Goal: Task Accomplishment & Management: Manage account settings

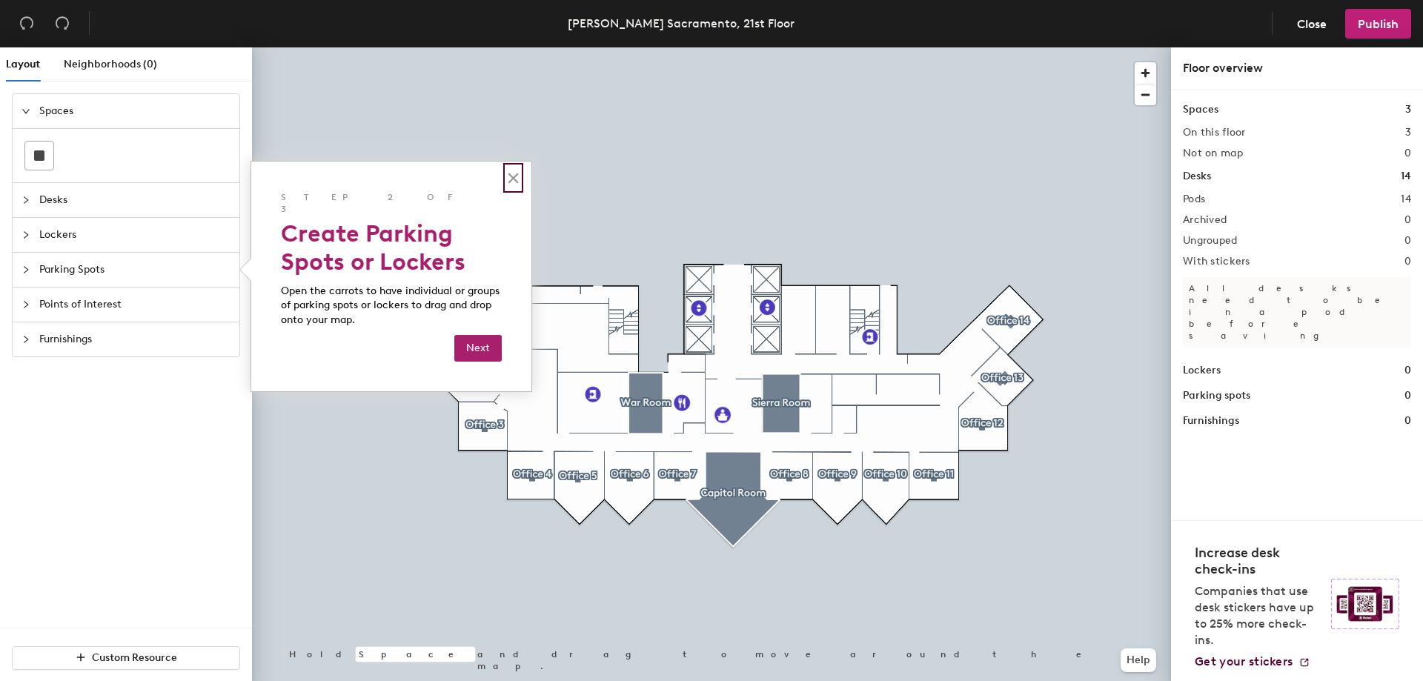
click at [519, 179] on button "×" at bounding box center [513, 178] width 14 height 24
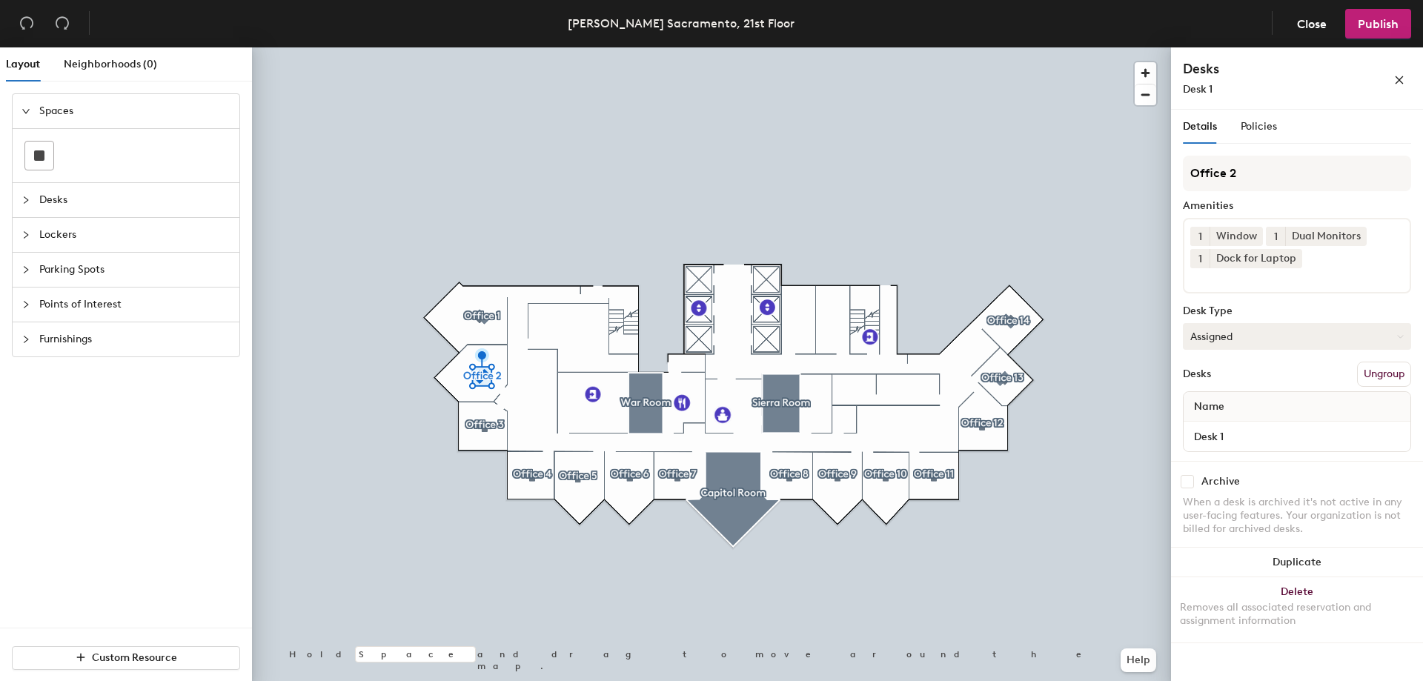
click at [1397, 337] on icon at bounding box center [1400, 336] width 7 height 7
click at [1247, 425] on div "Hoteled" at bounding box center [1257, 427] width 148 height 22
click at [1374, 31] on button "Publish" at bounding box center [1378, 24] width 66 height 30
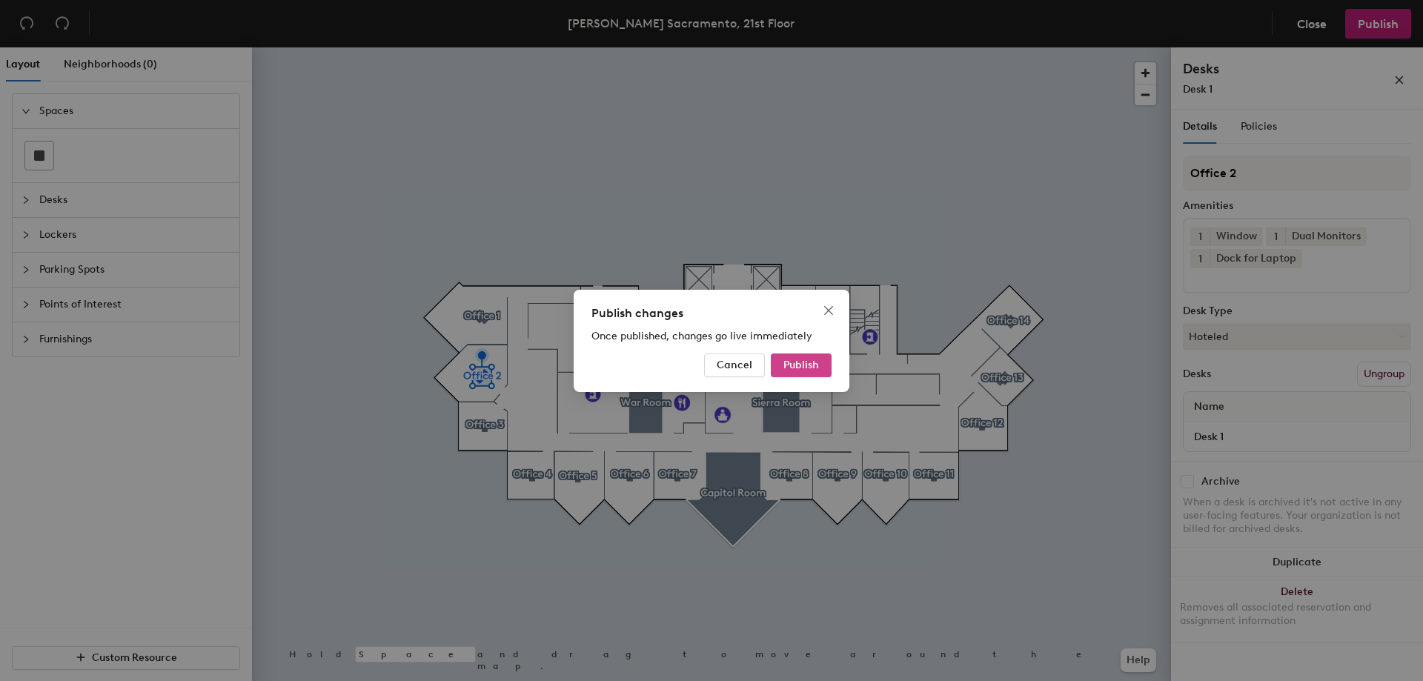
click at [815, 366] on span "Publish" at bounding box center [801, 365] width 36 height 13
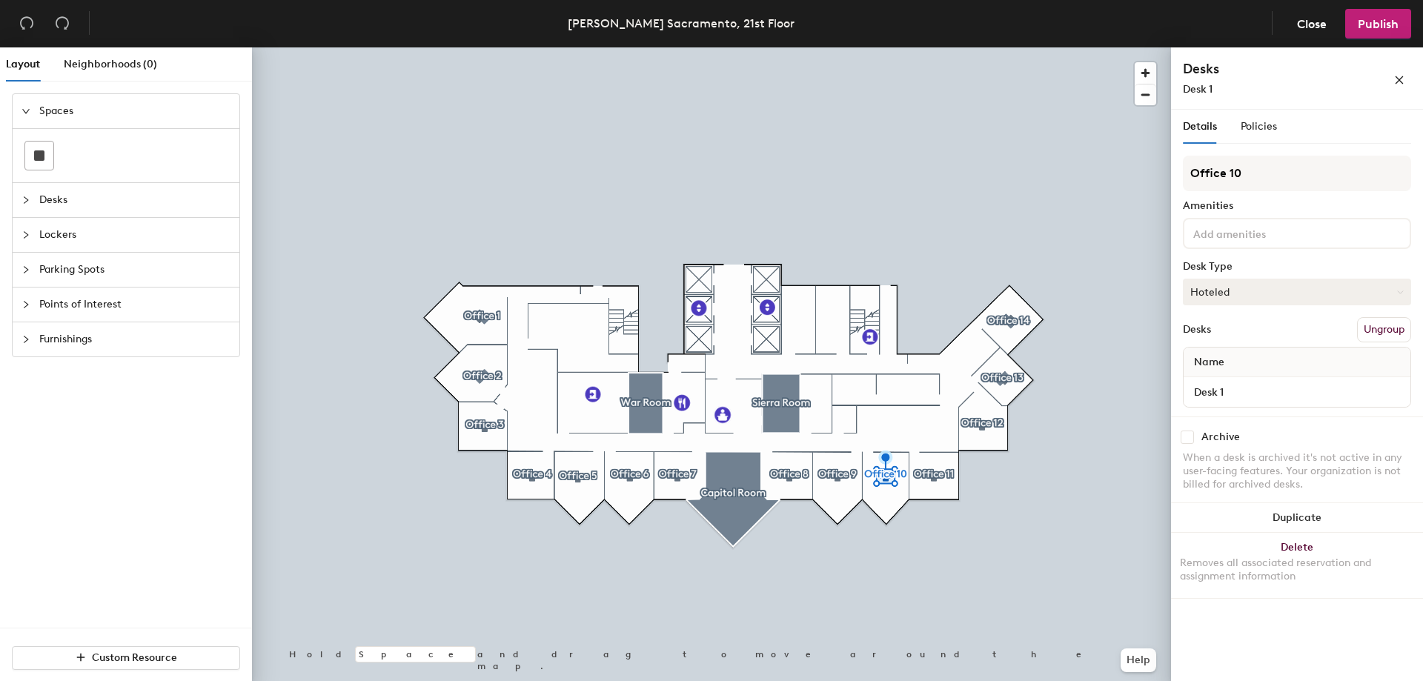
click at [1397, 296] on button "Hoteled" at bounding box center [1297, 292] width 228 height 27
click at [1233, 332] on div "Assigned" at bounding box center [1257, 338] width 148 height 22
click at [1216, 362] on span "Name" at bounding box center [1208, 362] width 45 height 27
click at [1223, 366] on span "Name" at bounding box center [1208, 362] width 45 height 27
click at [1266, 299] on button "Assigned" at bounding box center [1297, 292] width 228 height 27
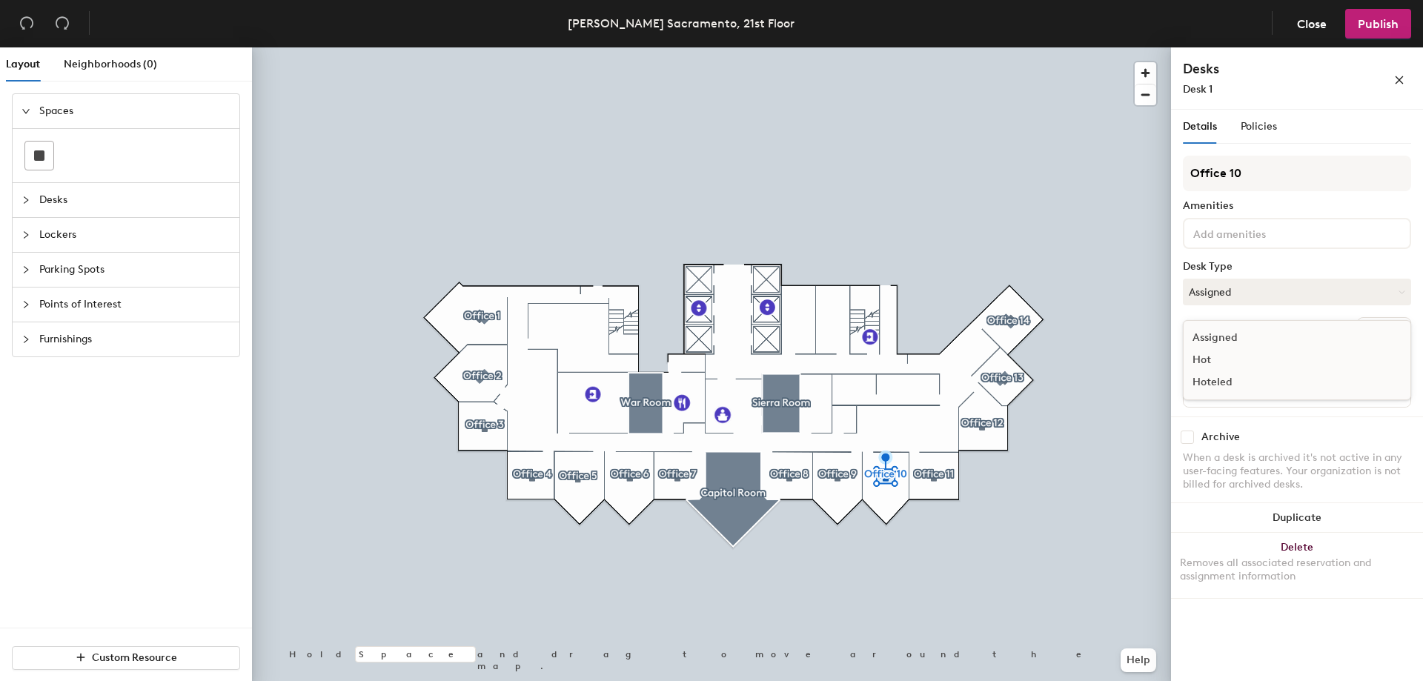
click at [1219, 339] on div "Assigned" at bounding box center [1257, 338] width 148 height 22
click at [1208, 362] on span "Name" at bounding box center [1208, 362] width 45 height 27
click at [1208, 386] on input "Desk 1" at bounding box center [1296, 392] width 221 height 21
click at [1375, 30] on span "Publish" at bounding box center [1377, 24] width 41 height 14
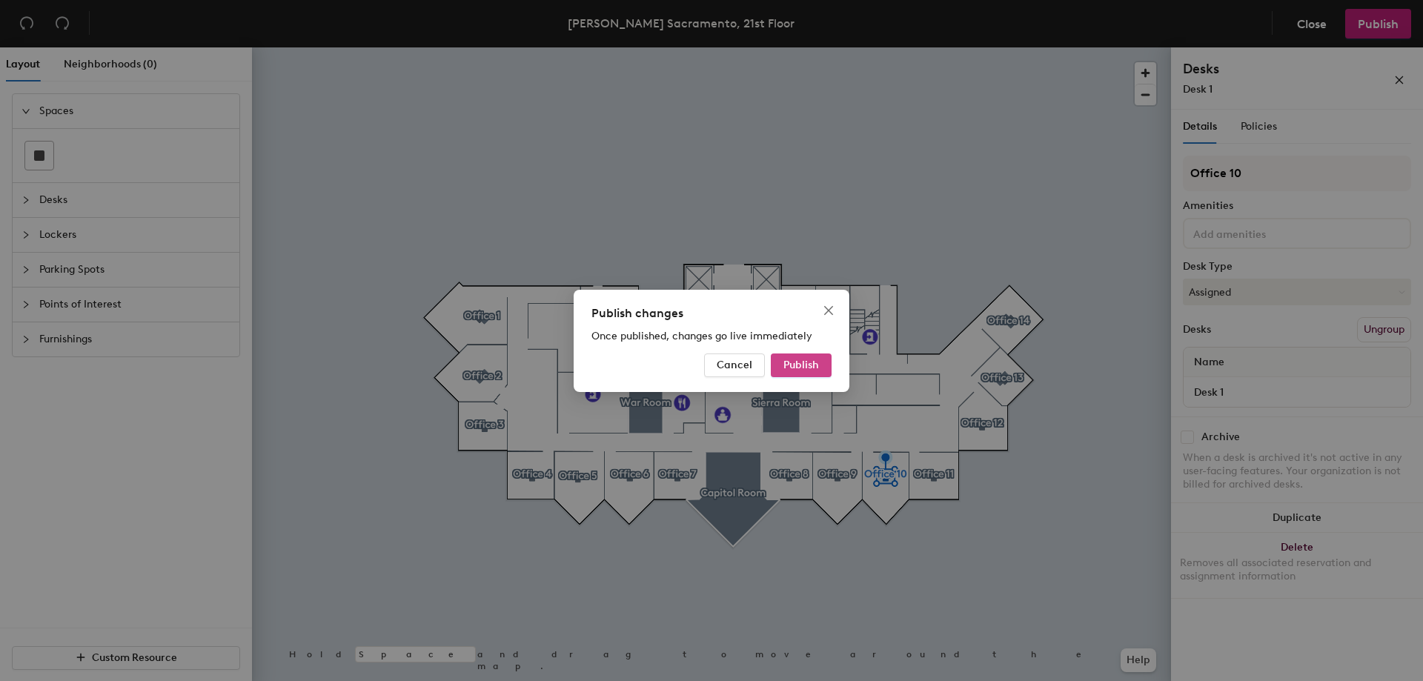
click at [810, 365] on span "Publish" at bounding box center [801, 365] width 36 height 13
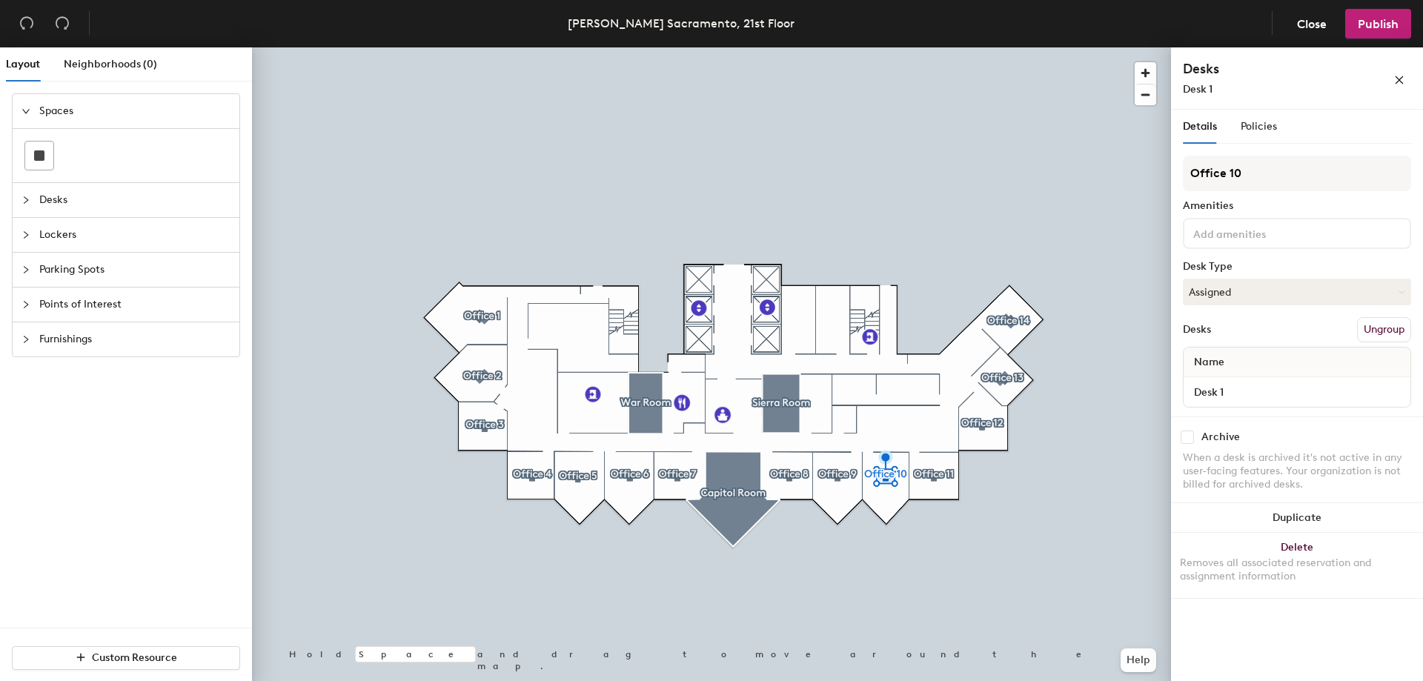
click at [1278, 364] on div "Name" at bounding box center [1296, 363] width 227 height 30
click at [1244, 397] on input "Desk 1" at bounding box center [1296, 392] width 221 height 21
click at [1295, 279] on button "Assigned" at bounding box center [1297, 292] width 228 height 27
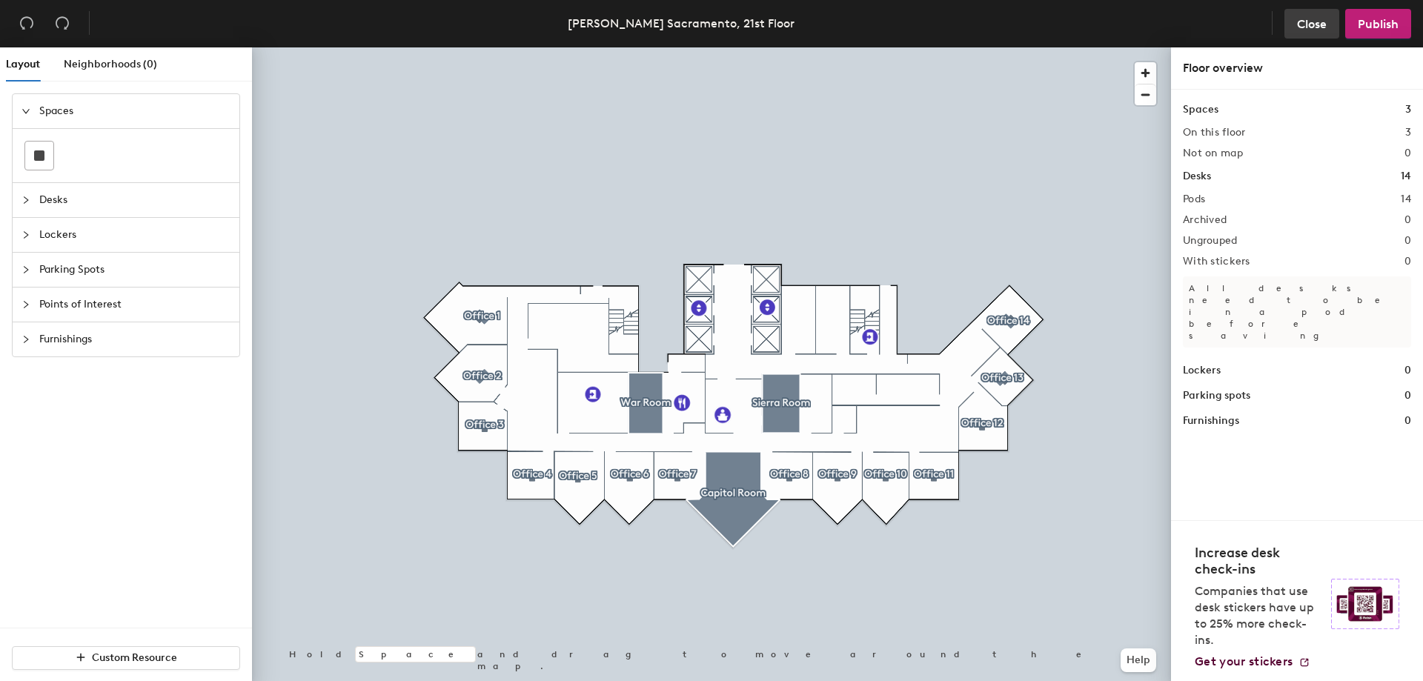
click at [1310, 30] on span "Close" at bounding box center [1312, 24] width 30 height 14
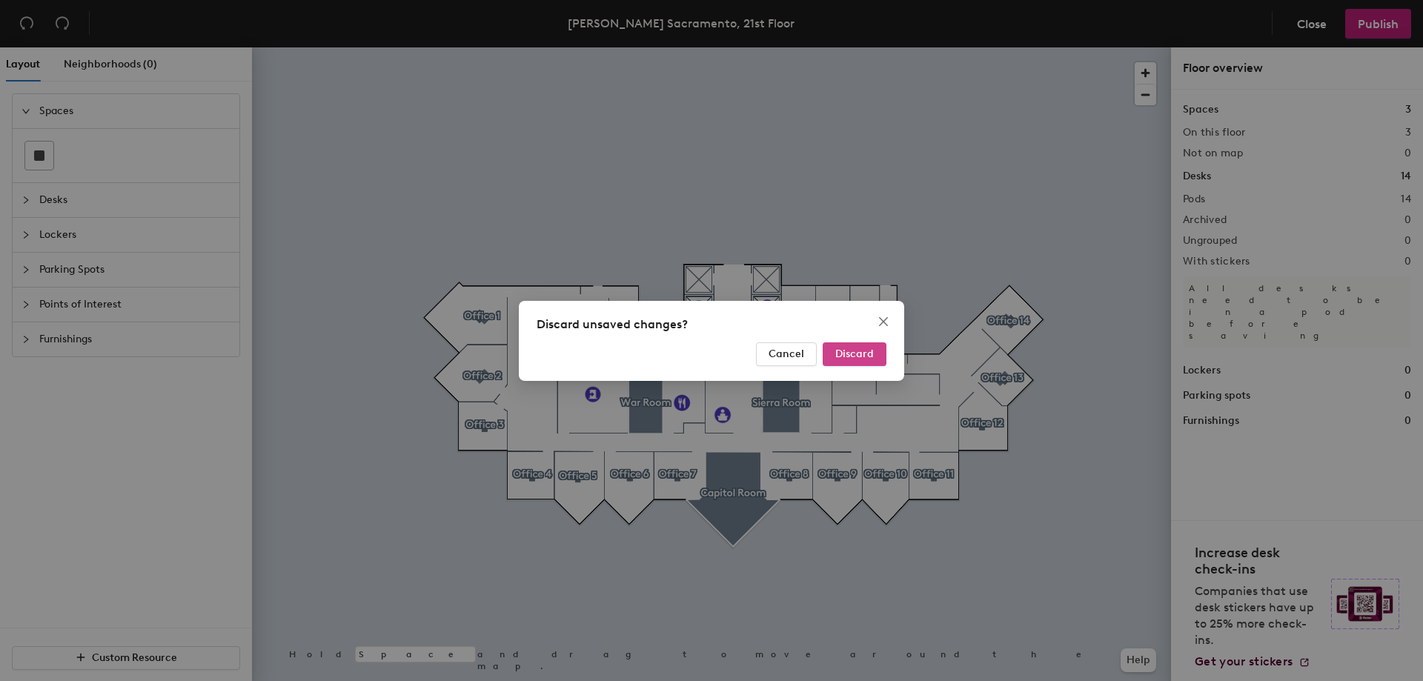
click at [851, 352] on span "Discard" at bounding box center [854, 354] width 39 height 13
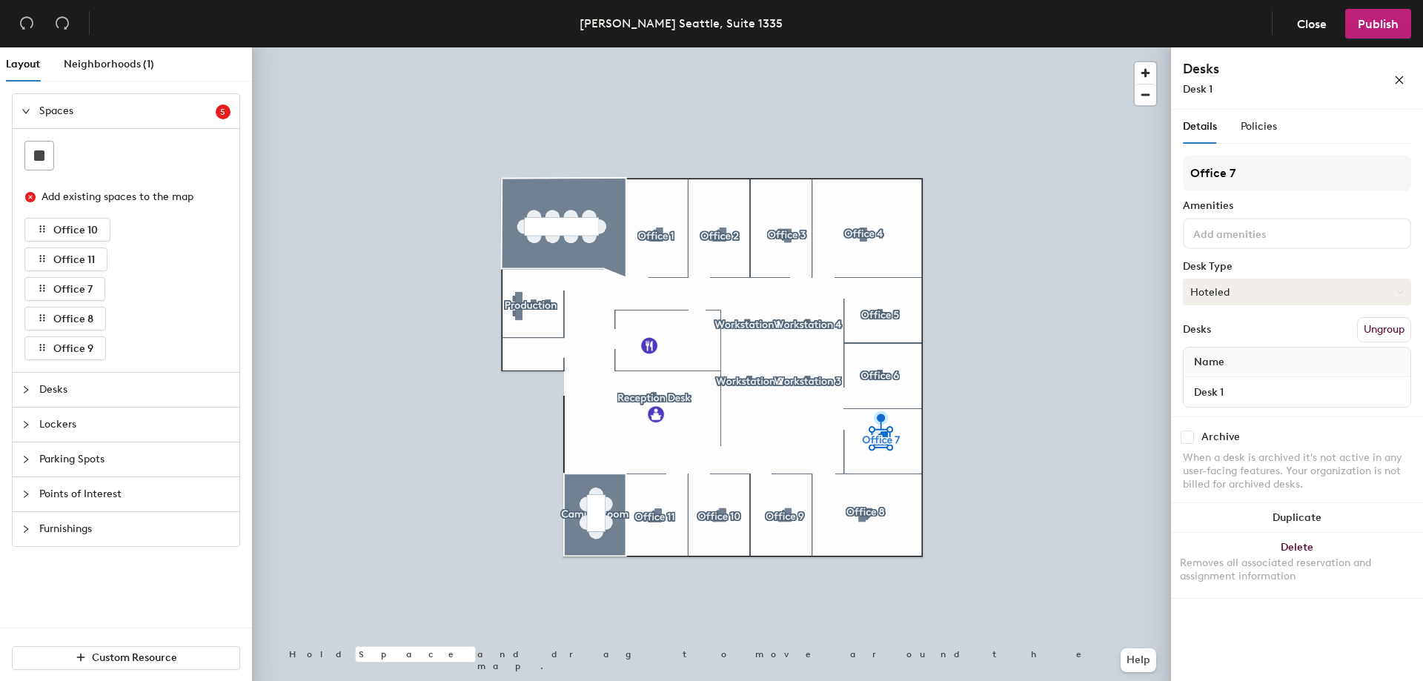
click at [1290, 289] on button "Hoteled" at bounding box center [1297, 292] width 228 height 27
click at [1226, 338] on div "Assigned" at bounding box center [1257, 338] width 148 height 22
click at [1375, 30] on span "Publish" at bounding box center [1377, 24] width 41 height 14
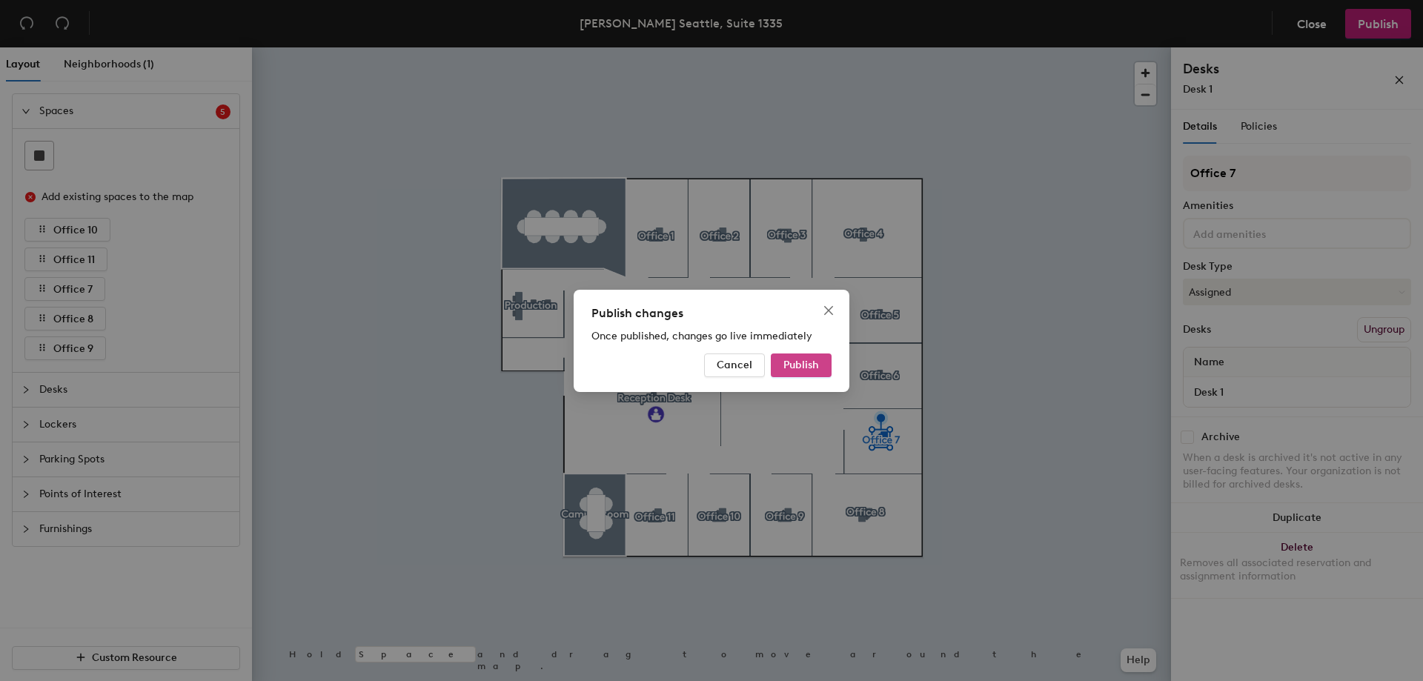
click at [813, 359] on span "Publish" at bounding box center [801, 365] width 36 height 13
